Goal: Navigation & Orientation: Find specific page/section

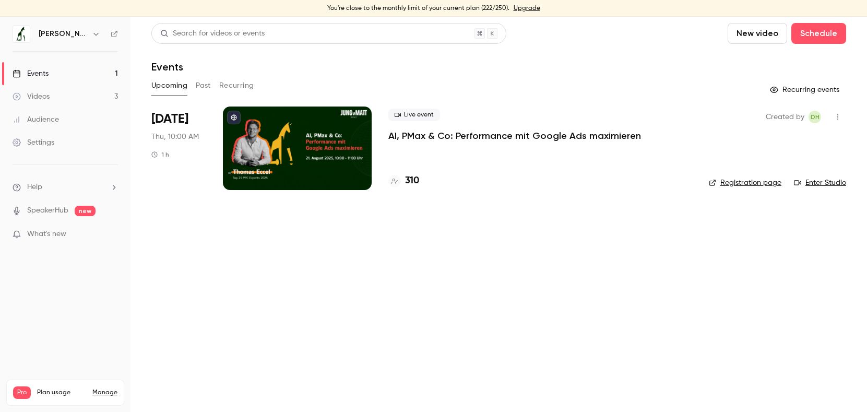
click at [410, 139] on p "AI, PMax & Co: Performance mit Google Ads maximieren" at bounding box center [514, 135] width 253 height 13
click at [54, 229] on span "What's new" at bounding box center [46, 234] width 39 height 11
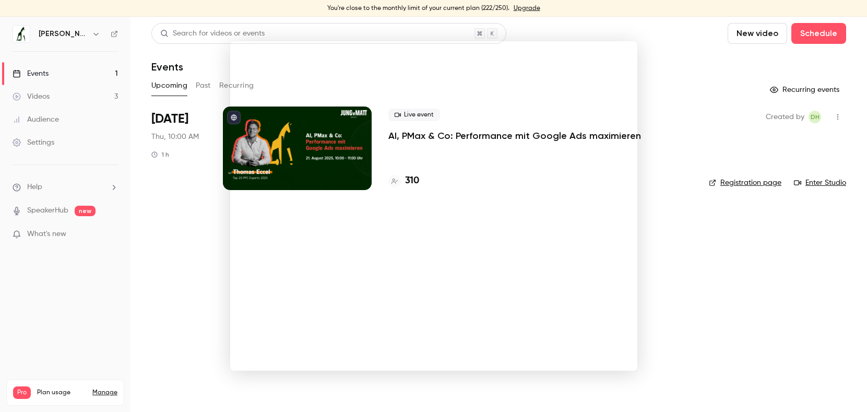
click at [703, 230] on div at bounding box center [433, 206] width 867 height 412
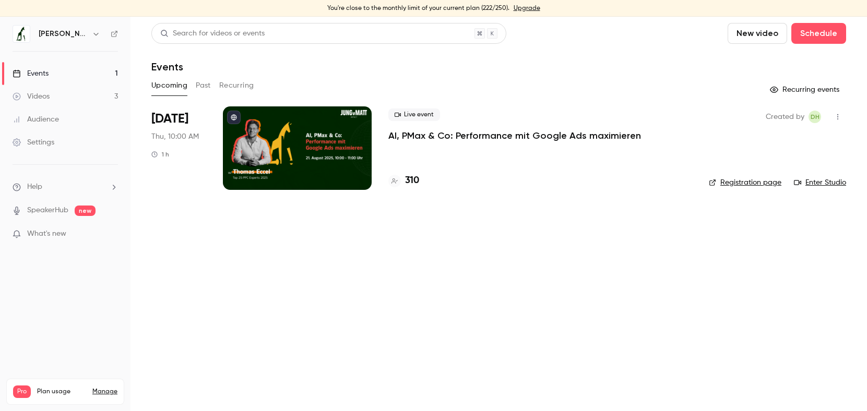
click at [459, 135] on p "AI, PMax & Co: Performance mit Google Ads maximieren" at bounding box center [514, 135] width 253 height 13
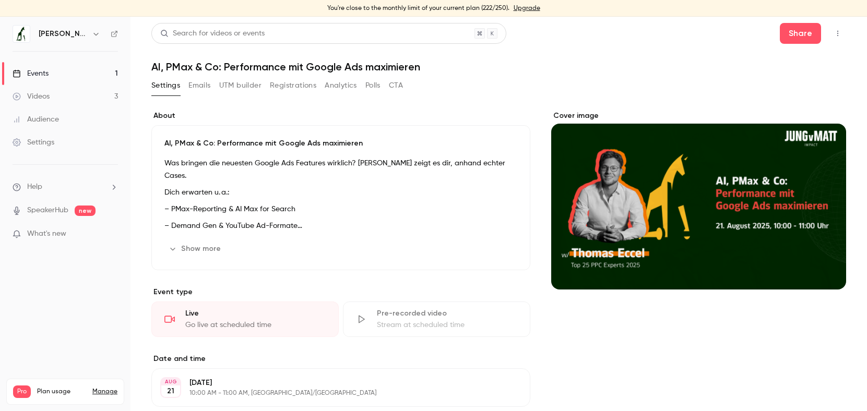
click at [202, 78] on button "Emails" at bounding box center [199, 85] width 22 height 17
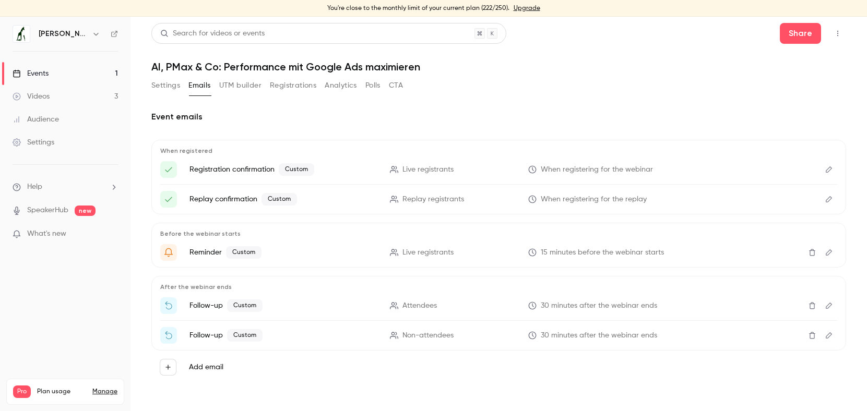
click at [265, 85] on div "Settings Emails UTM builder Registrations Analytics Polls CTA" at bounding box center [277, 85] width 252 height 17
click at [253, 87] on button "UTM builder" at bounding box center [240, 85] width 42 height 17
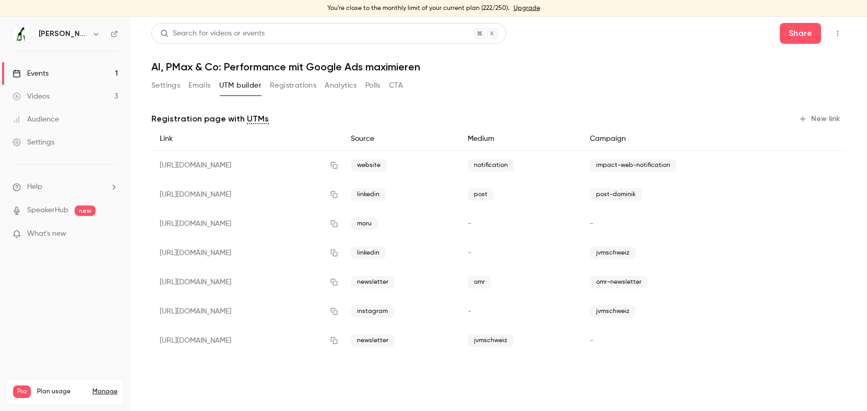
click at [286, 83] on button "Registrations" at bounding box center [293, 85] width 46 height 17
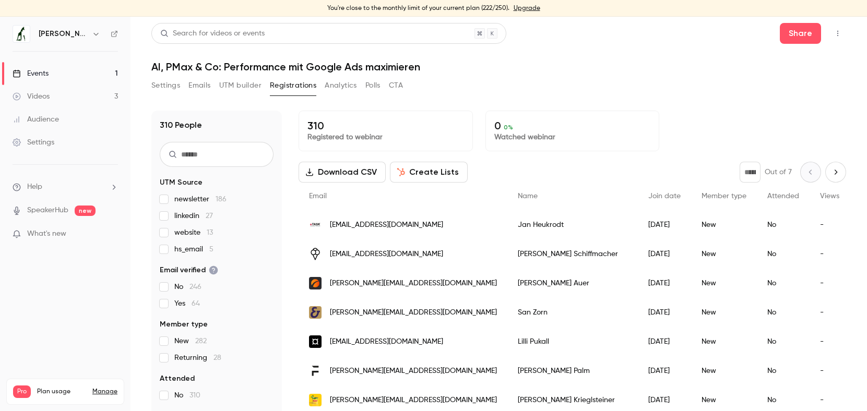
click at [344, 82] on button "Analytics" at bounding box center [341, 85] width 32 height 17
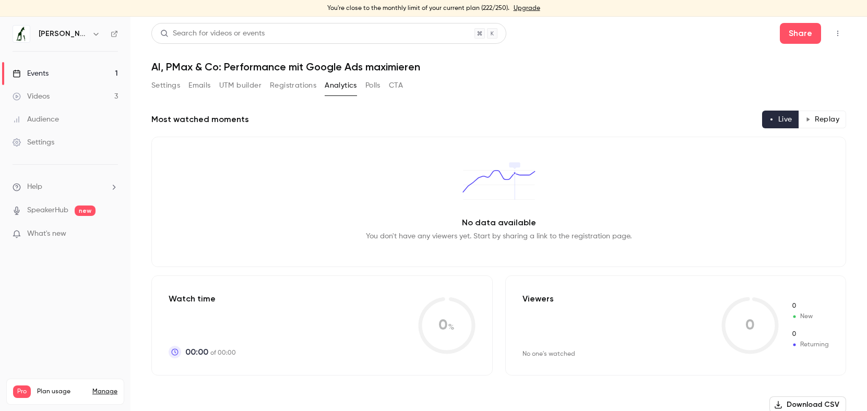
click at [154, 77] on button "Settings" at bounding box center [165, 85] width 29 height 17
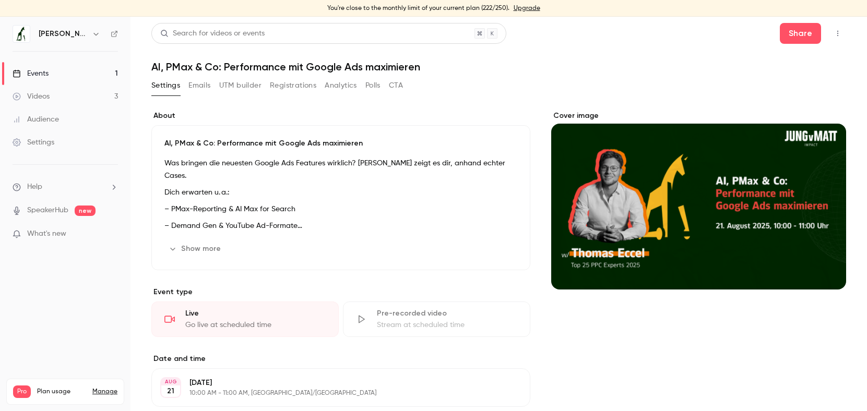
click at [166, 84] on button "Settings" at bounding box center [165, 85] width 29 height 17
click at [76, 102] on link "Videos 3" at bounding box center [65, 96] width 131 height 23
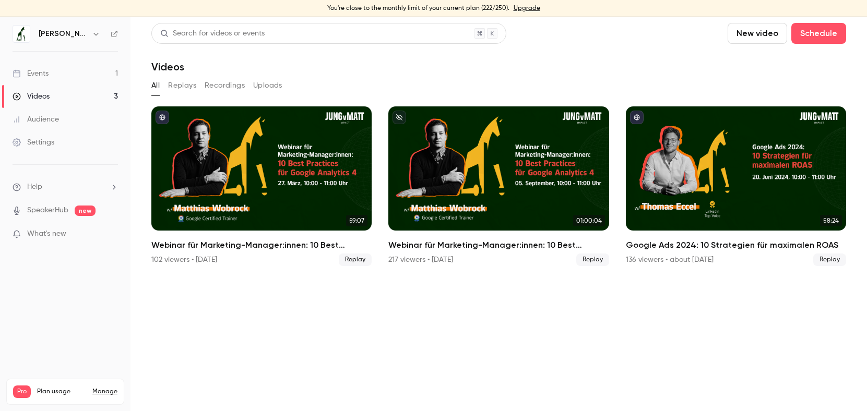
click at [56, 72] on link "Events 1" at bounding box center [65, 73] width 131 height 23
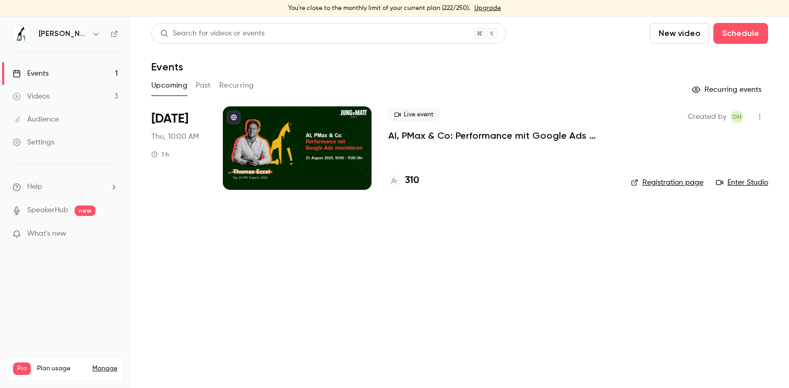
click at [61, 93] on link "Videos 3" at bounding box center [65, 96] width 131 height 23
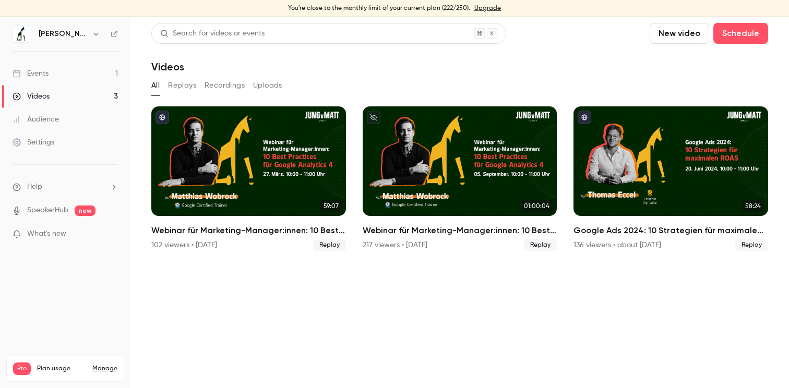
click at [56, 66] on link "Events 1" at bounding box center [65, 73] width 131 height 23
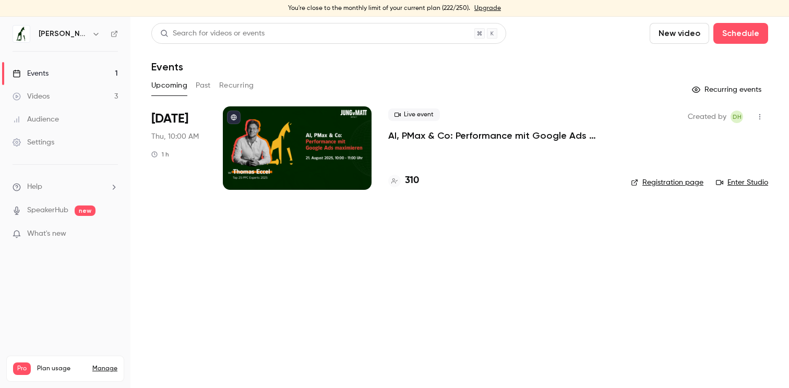
click at [754, 185] on link "Enter Studio" at bounding box center [742, 183] width 52 height 10
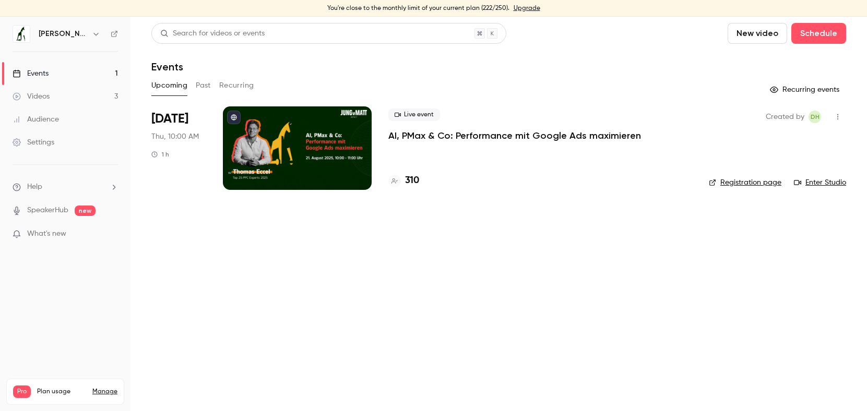
click at [833, 186] on link "Enter Studio" at bounding box center [820, 183] width 52 height 10
click at [823, 182] on link "Enter Studio" at bounding box center [820, 183] width 52 height 10
